Goal: Download file/media

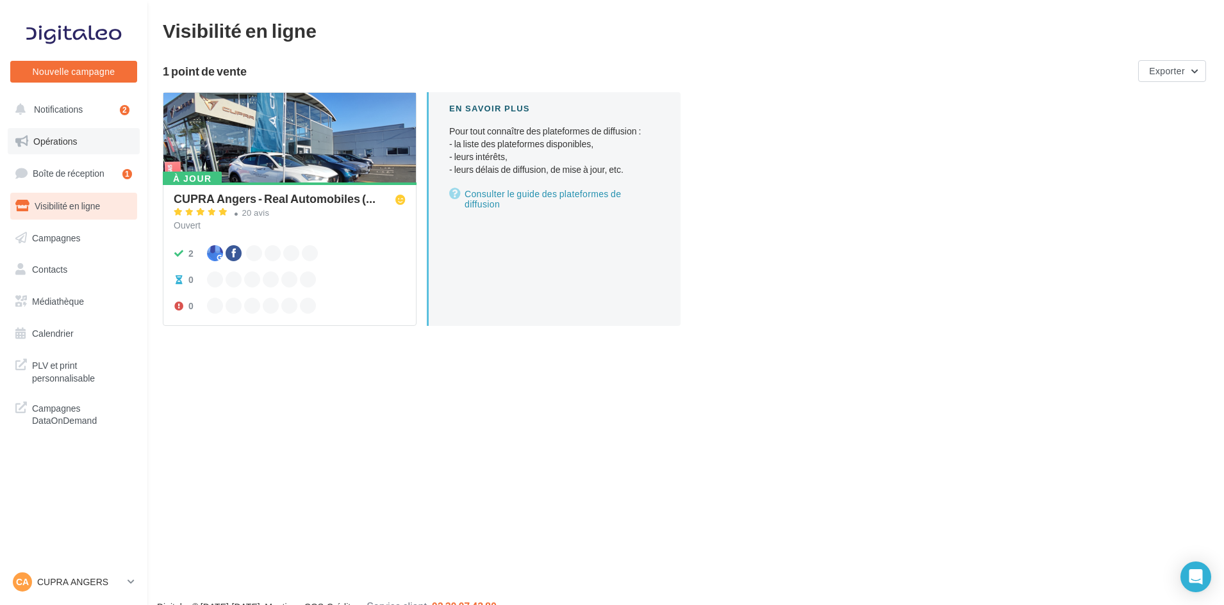
click at [70, 151] on link "Opérations" at bounding box center [74, 141] width 132 height 27
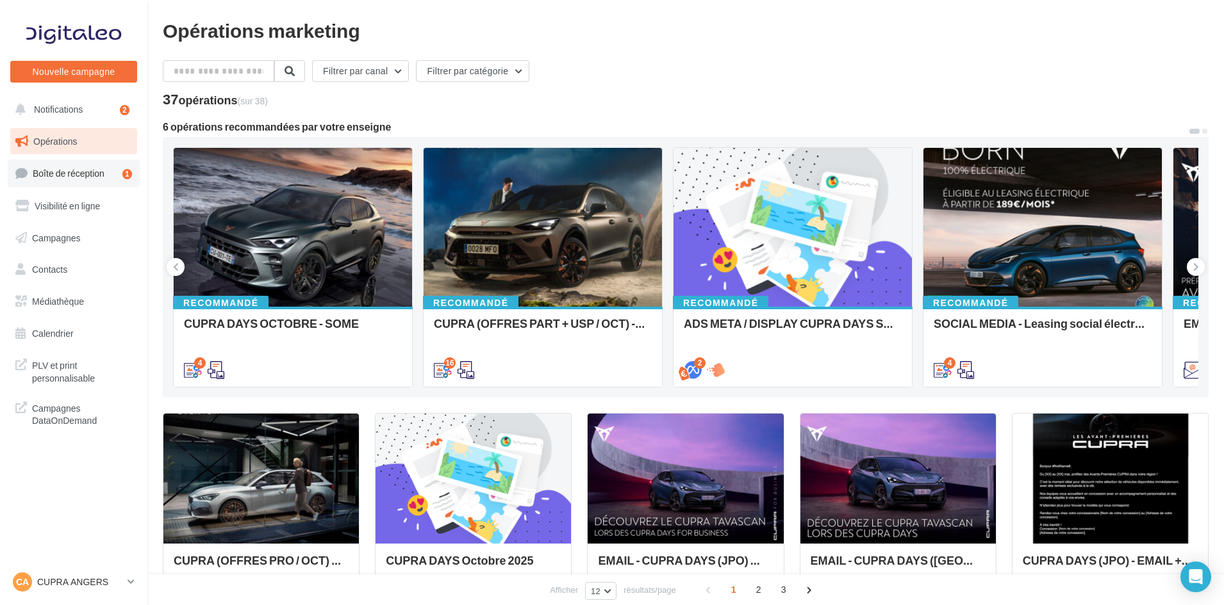
click at [108, 172] on link "Boîte de réception 1" at bounding box center [74, 174] width 132 height 28
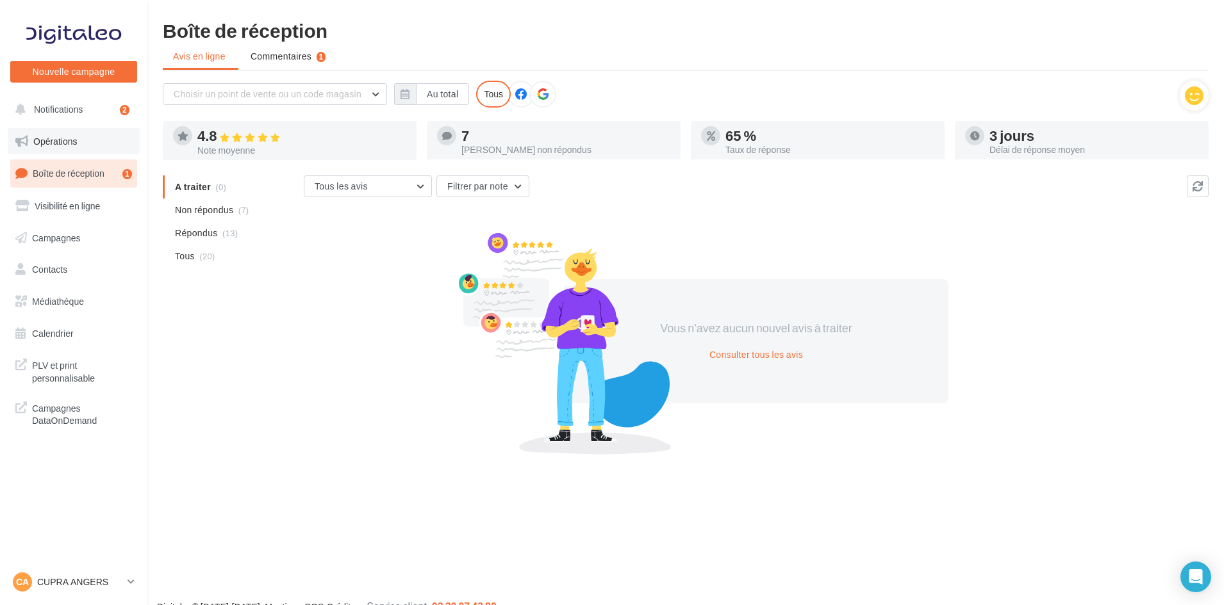
click at [104, 146] on link "Opérations" at bounding box center [74, 141] width 132 height 27
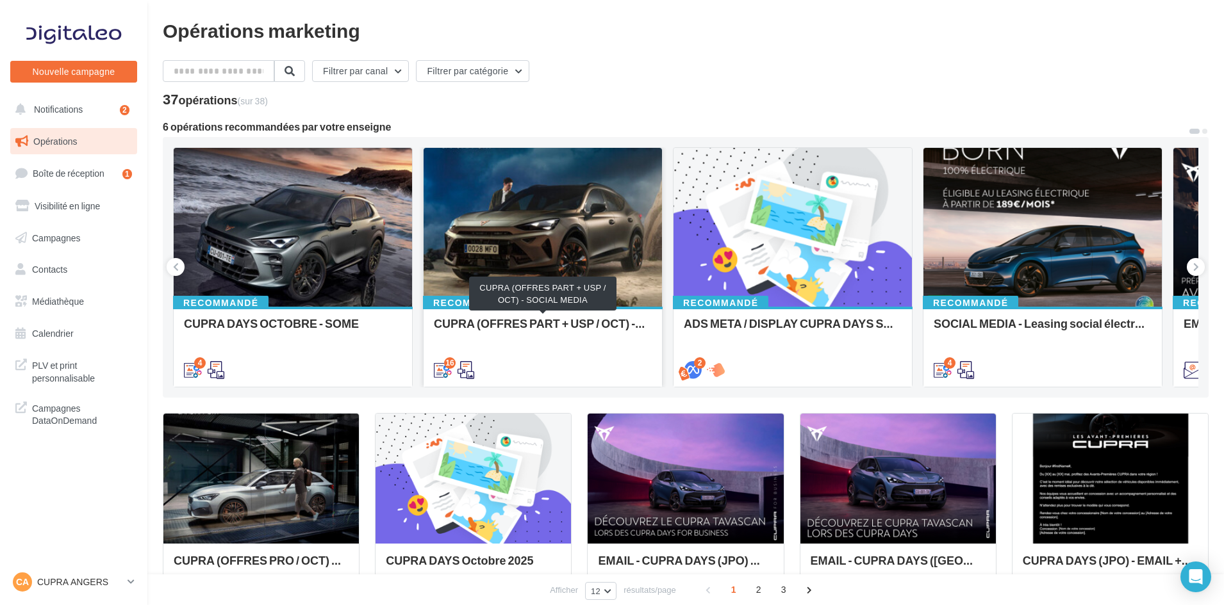
click at [527, 320] on div "CUPRA (OFFRES PART + USP / OCT) - SOCIAL MEDIA" at bounding box center [543, 330] width 218 height 26
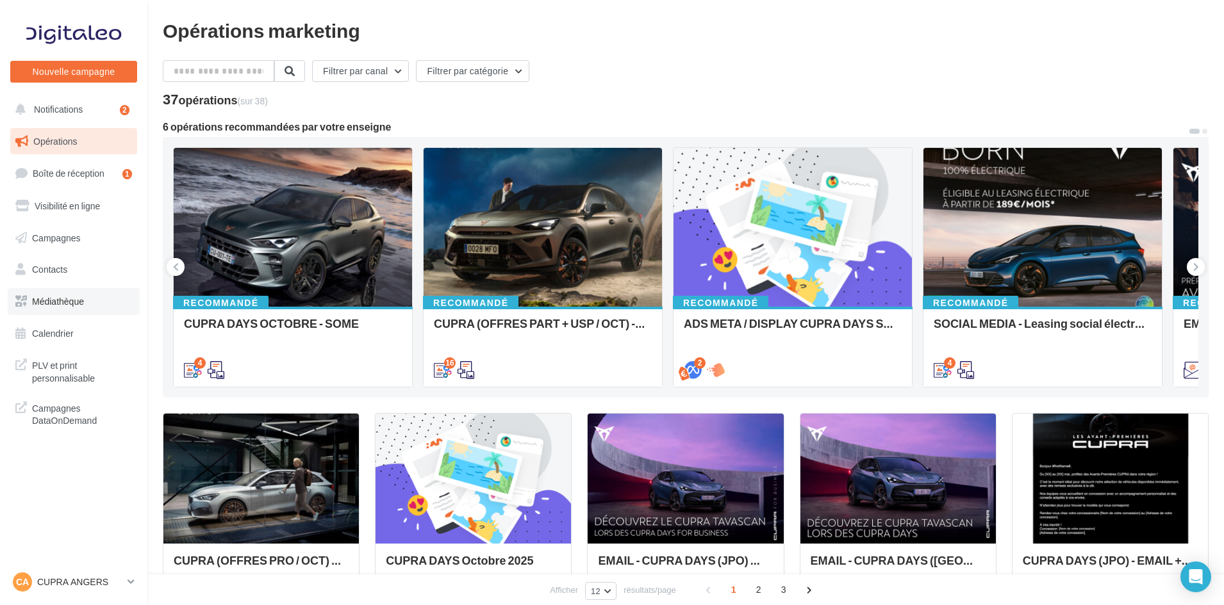
click at [95, 292] on link "Médiathèque" at bounding box center [74, 301] width 132 height 27
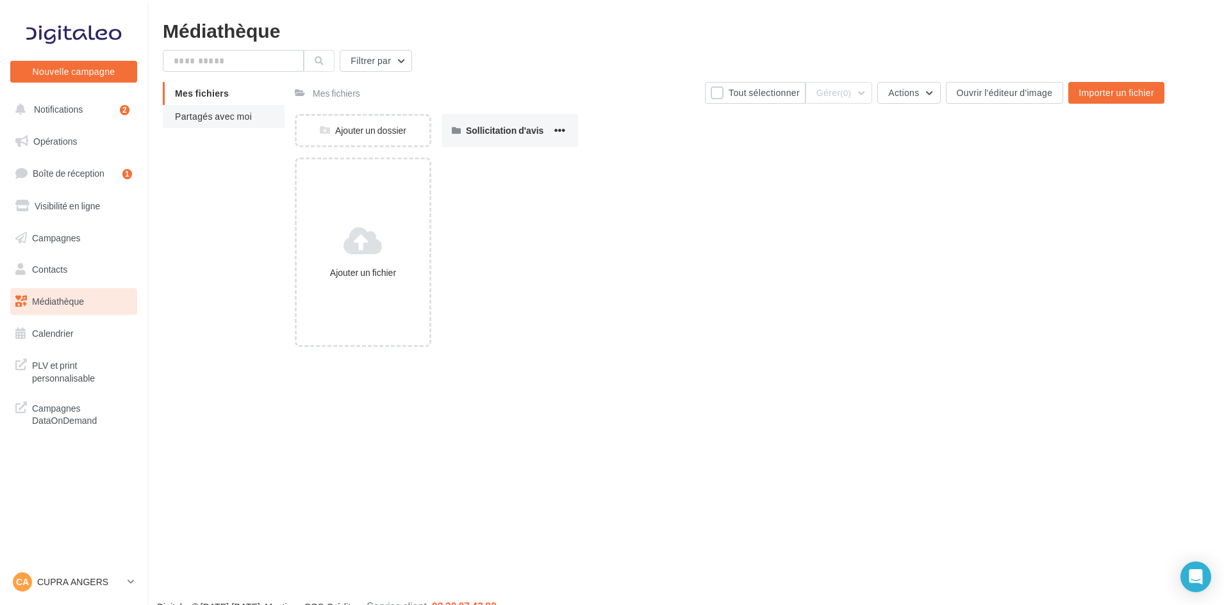
click at [236, 113] on span "Partagés avec moi" at bounding box center [213, 116] width 77 height 11
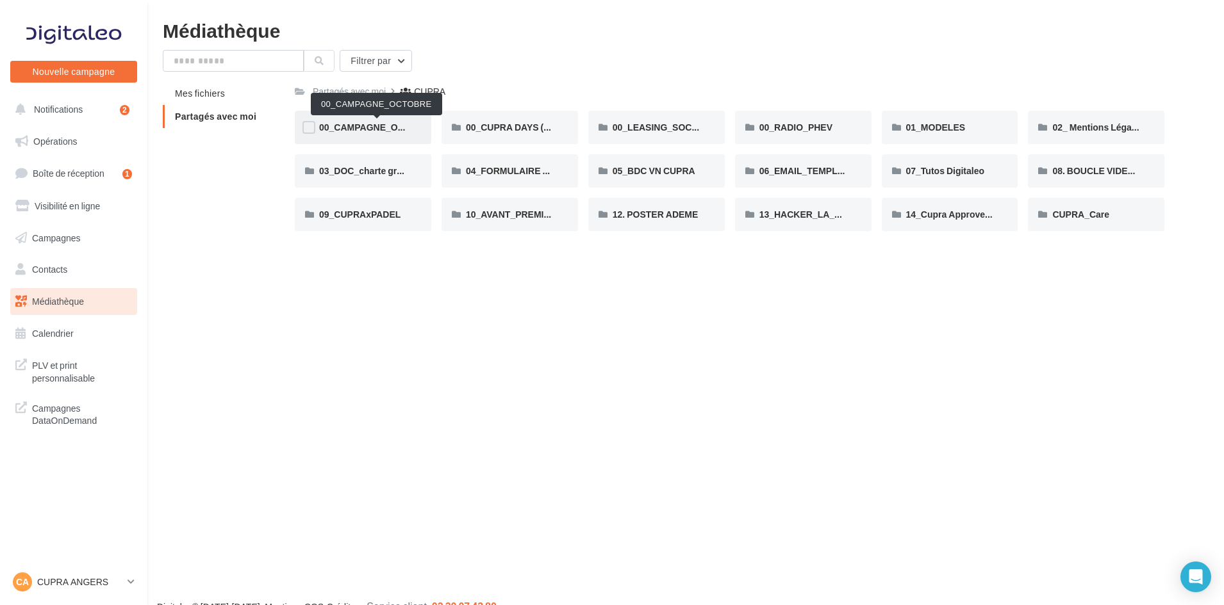
click at [388, 126] on span "00_CAMPAGNE_OCTOBRE" at bounding box center [377, 127] width 117 height 11
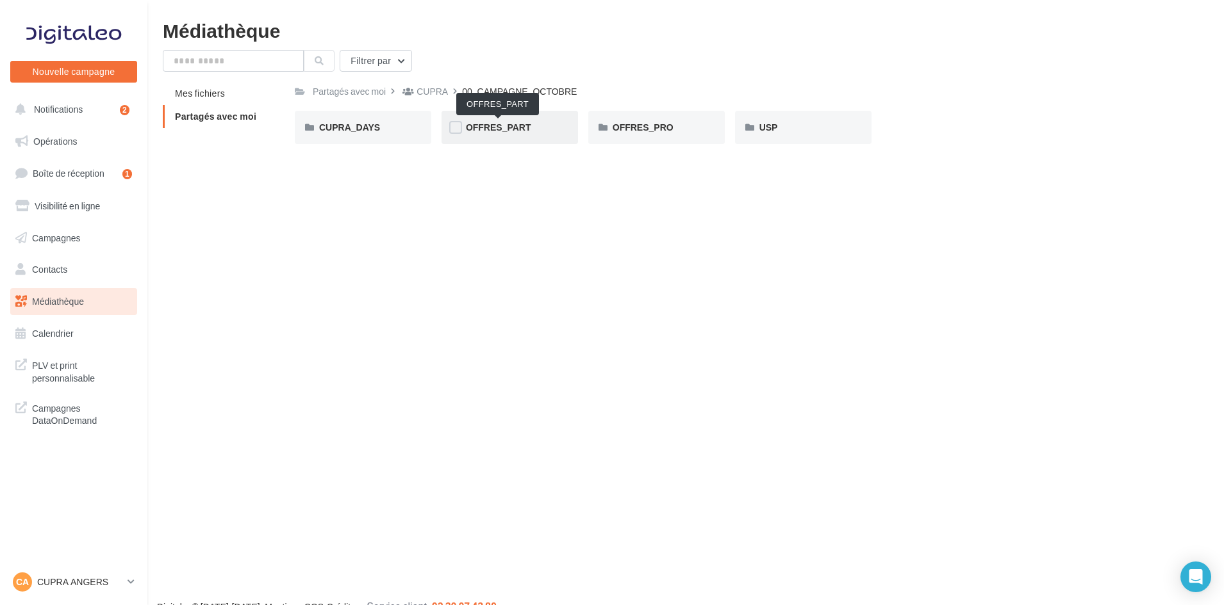
click at [482, 132] on span "OFFRES_PART" at bounding box center [498, 127] width 65 height 11
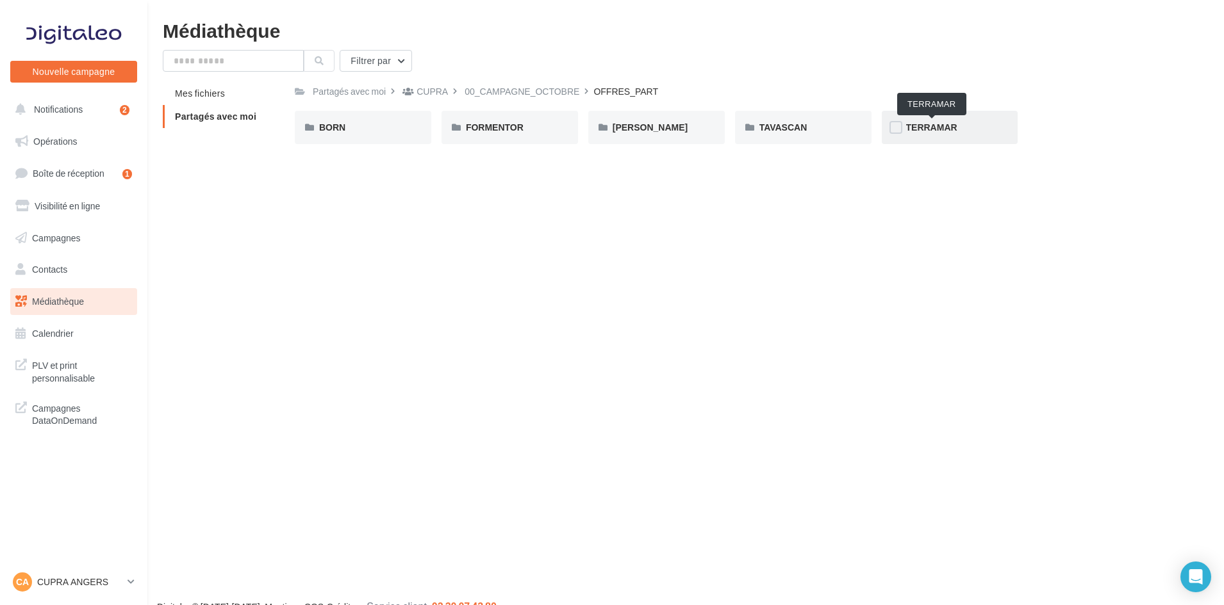
click at [921, 129] on span "TERRAMAR" at bounding box center [931, 127] width 51 height 11
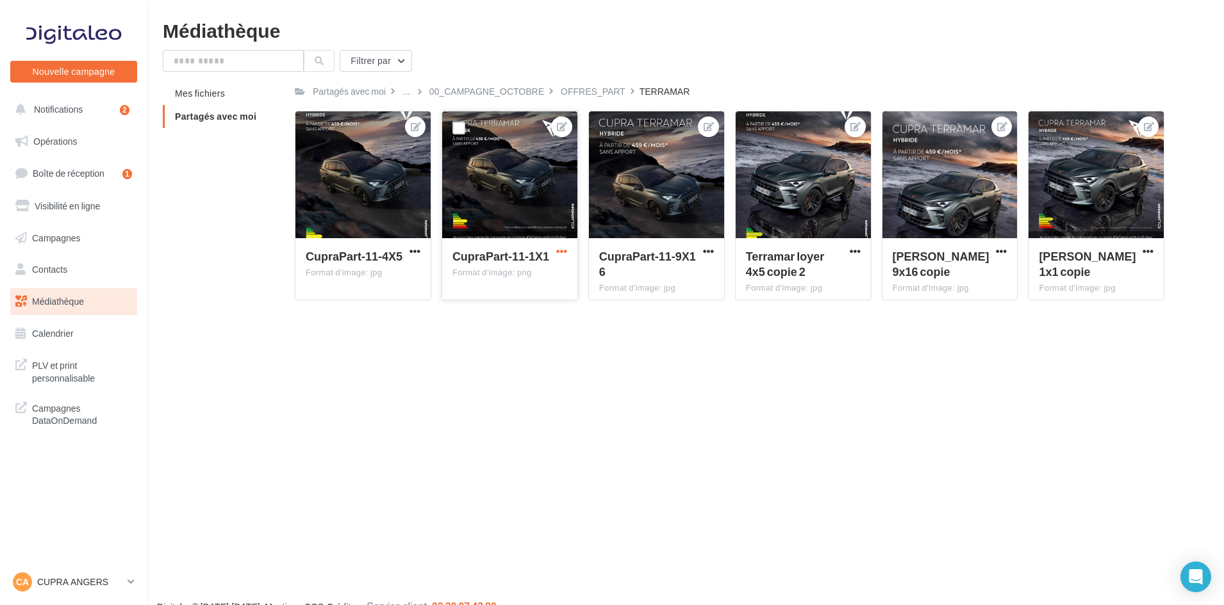
click at [556, 254] on span "button" at bounding box center [561, 251] width 11 height 11
click at [488, 310] on button "Télécharger" at bounding box center [503, 309] width 131 height 33
click at [591, 90] on div "OFFRES_PART" at bounding box center [593, 91] width 65 height 13
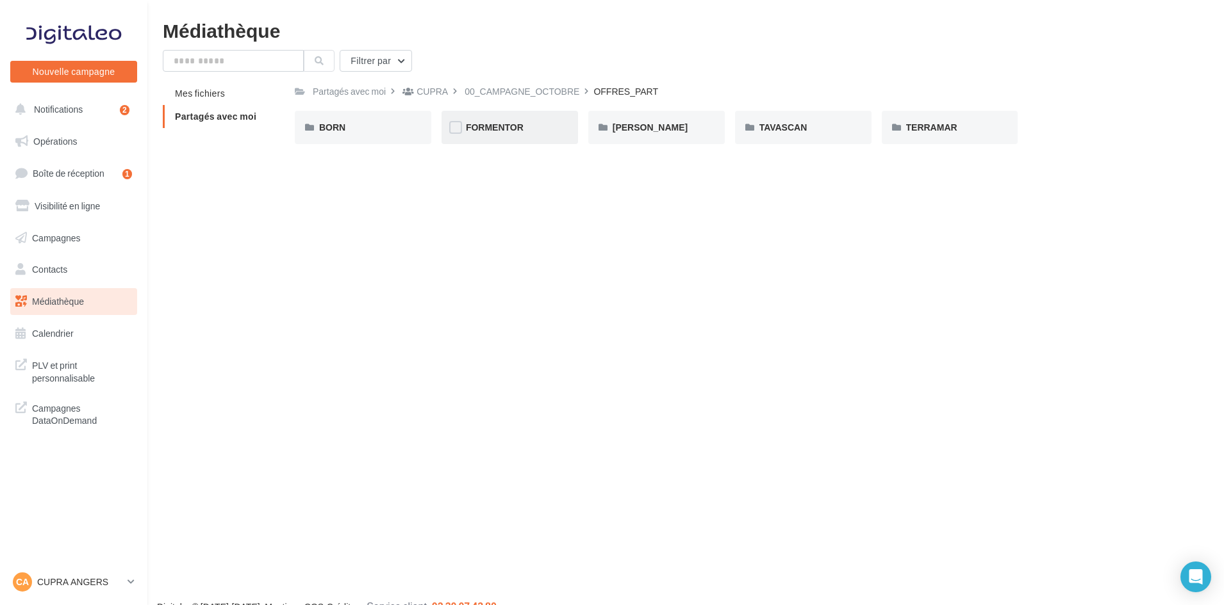
click at [499, 117] on div "FORMENTOR" at bounding box center [509, 127] width 136 height 33
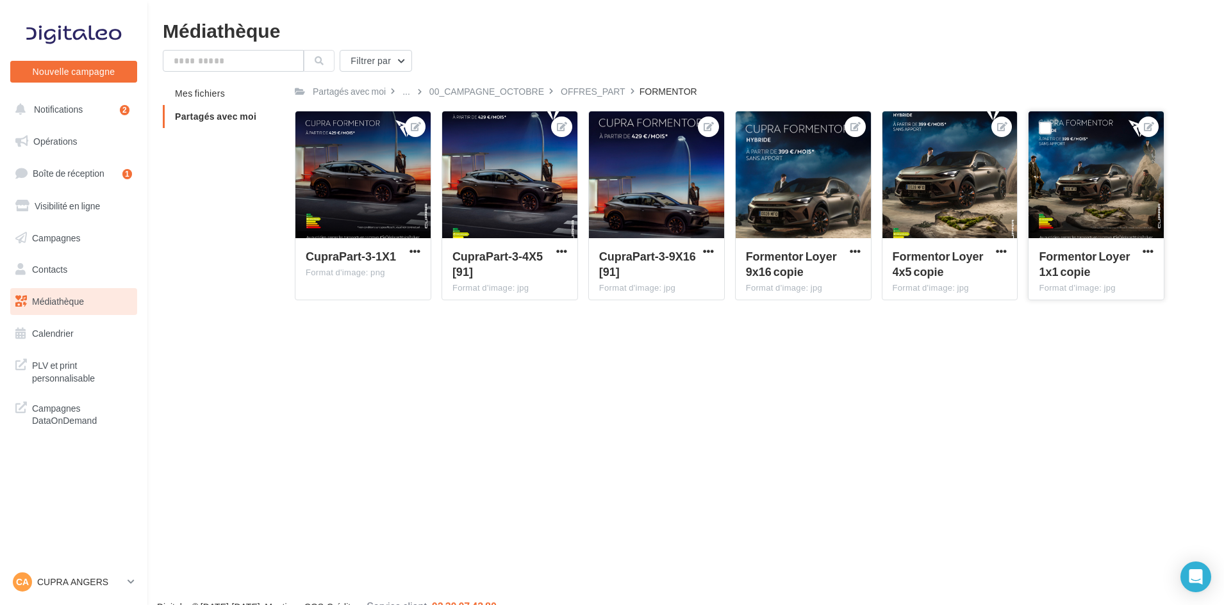
click at [1140, 249] on button "button" at bounding box center [1148, 252] width 16 height 13
click at [1108, 309] on button "Télécharger" at bounding box center [1089, 309] width 131 height 33
click at [70, 579] on p "CUPRA ANGERS" at bounding box center [79, 582] width 85 height 13
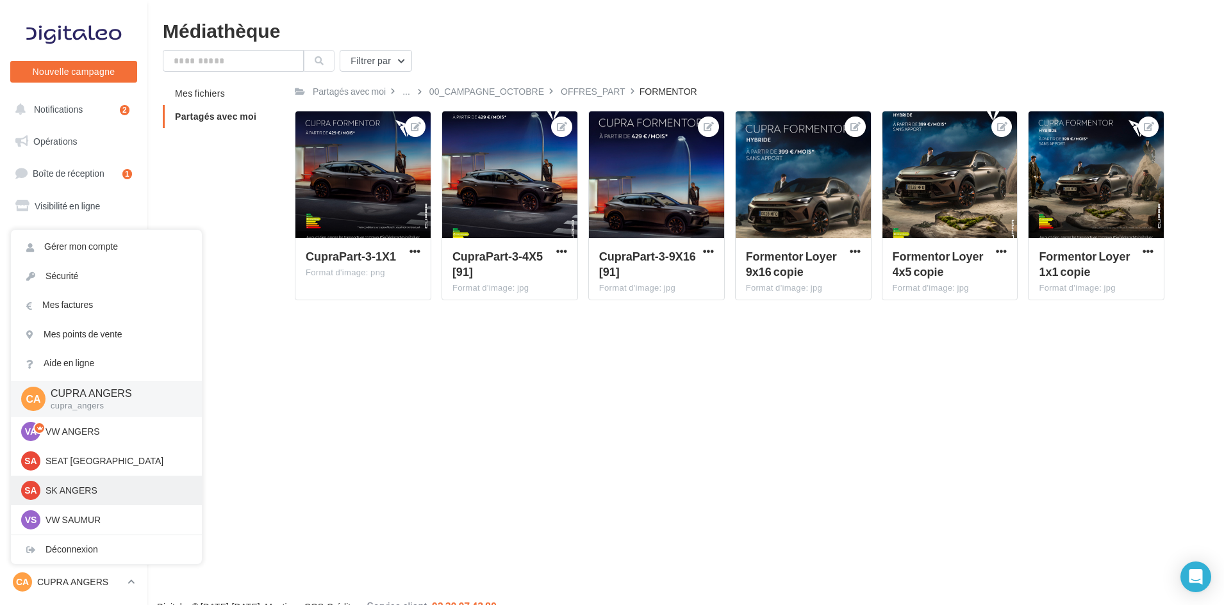
click at [89, 493] on p "SK ANGERS" at bounding box center [115, 490] width 141 height 13
